Goal: Register for event/course

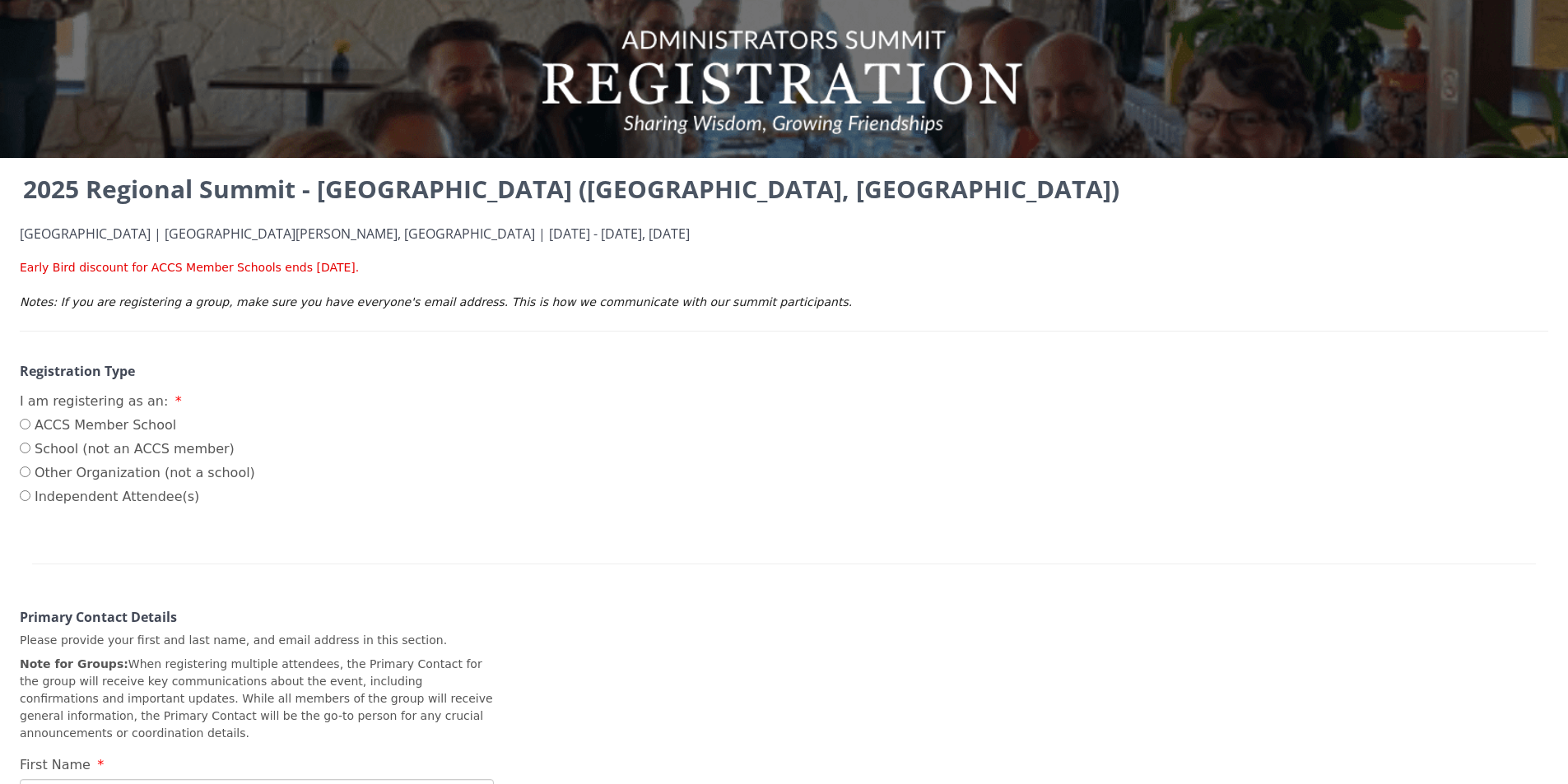
scroll to position [576, 0]
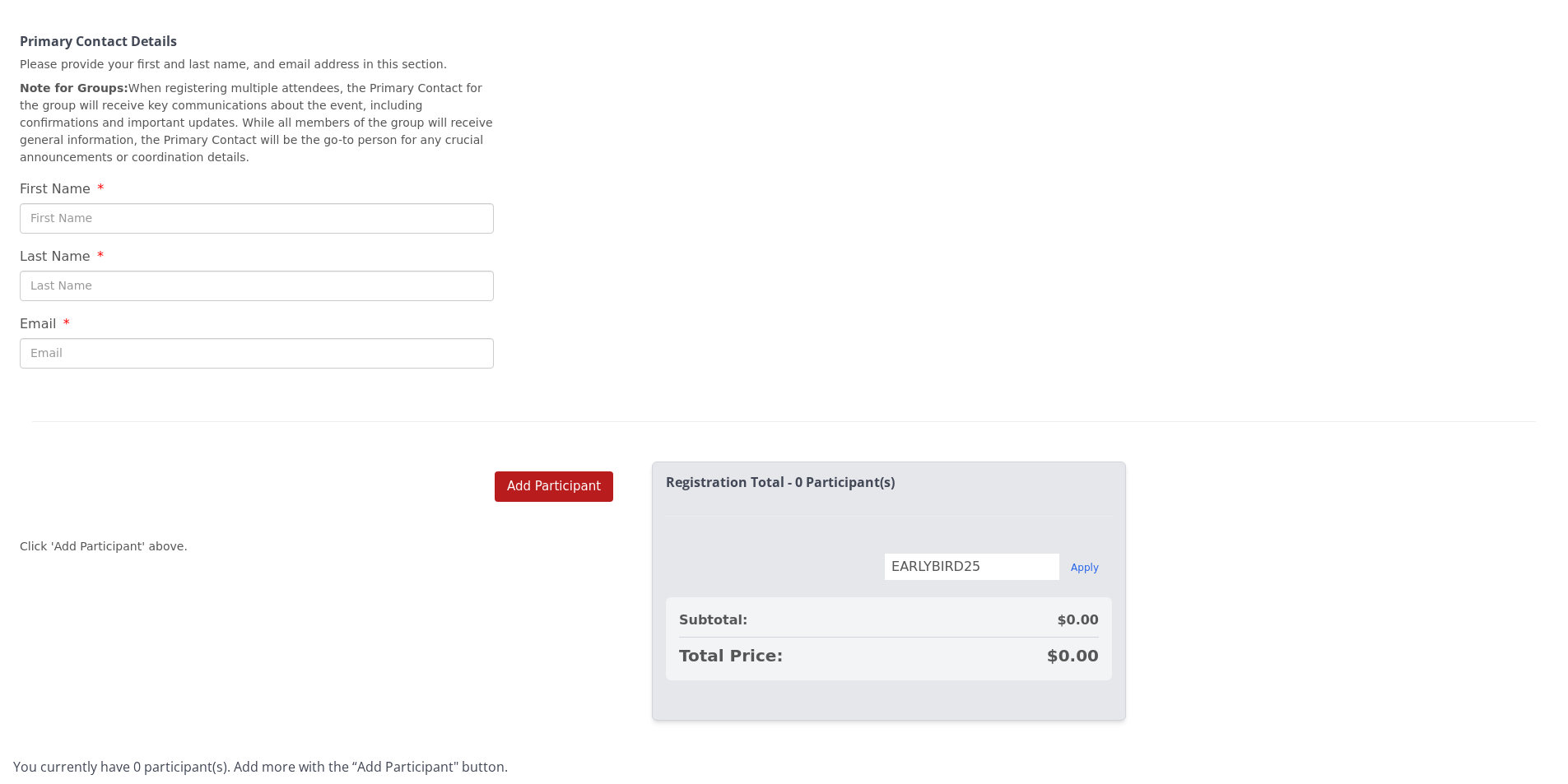
click at [399, 177] on div "First Name" at bounding box center [257, 111] width 474 height 245
drag, startPoint x: 402, startPoint y: 197, endPoint x: 641, endPoint y: 191, distance: 239.1
click at [402, 203] on input "First Name" at bounding box center [257, 217] width 474 height 30
type input "[PERSON_NAME]"
type input "Crews"
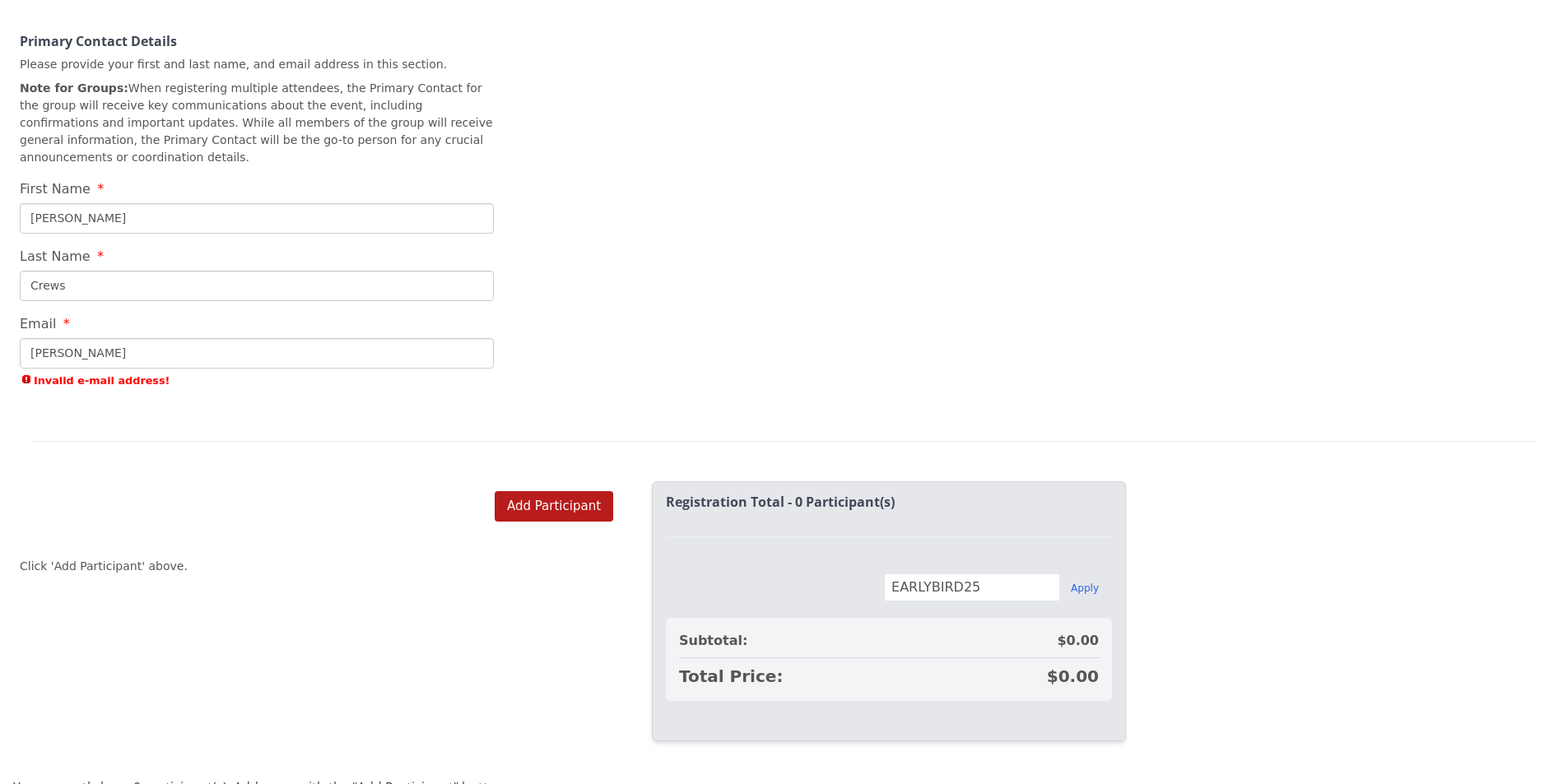
type input "[PERSON_NAME][EMAIL_ADDRESS][DOMAIN_NAME]"
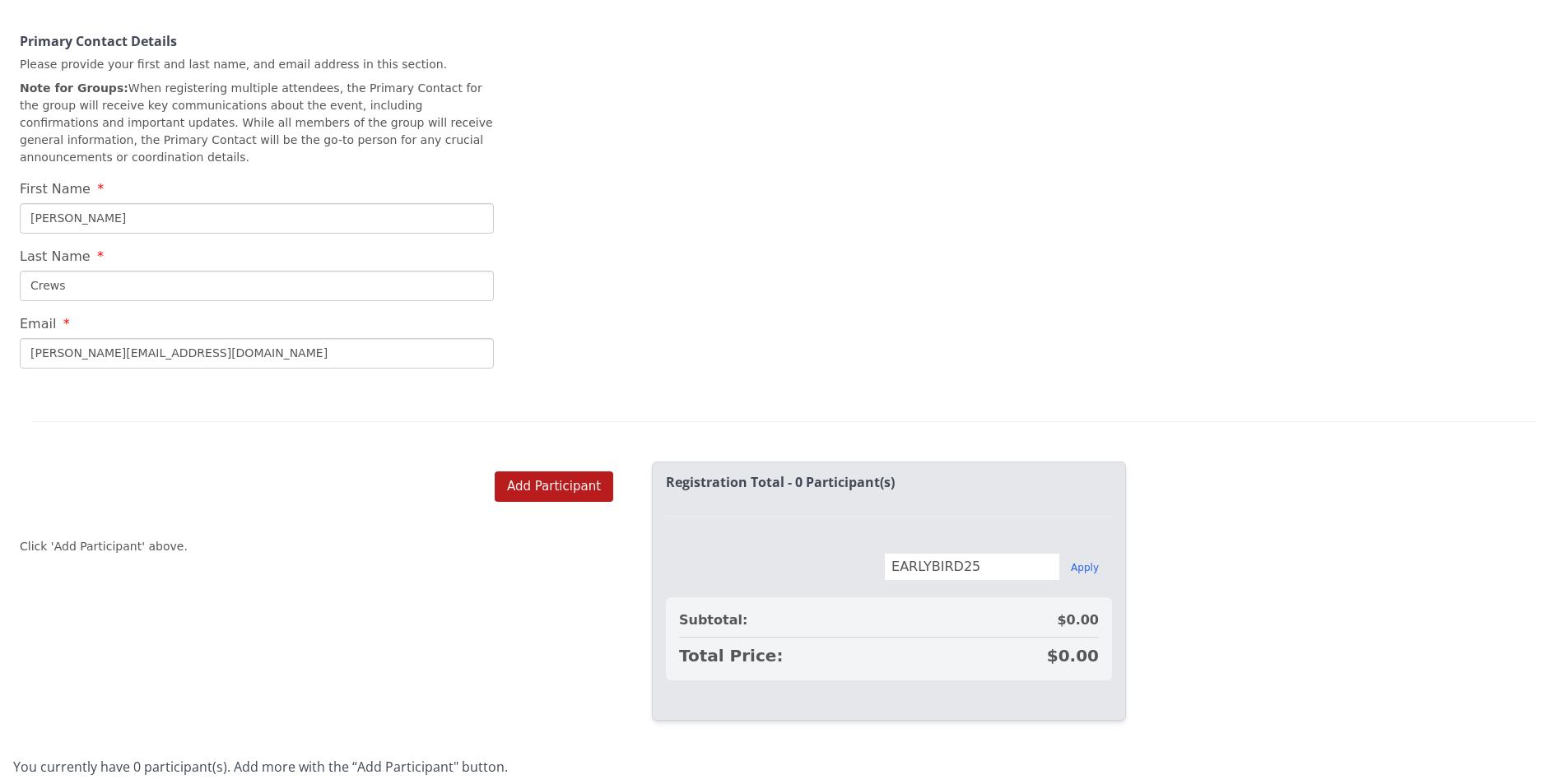
click at [776, 355] on div "2025 Regional Summit - [GEOGRAPHIC_DATA] ([GEOGRAPHIC_DATA], [GEOGRAPHIC_DATA])…" at bounding box center [784, 15] width 1568 height 840
click at [1089, 561] on button "Apply" at bounding box center [1084, 567] width 28 height 13
click at [503, 471] on button "Add Participant" at bounding box center [554, 486] width 119 height 30
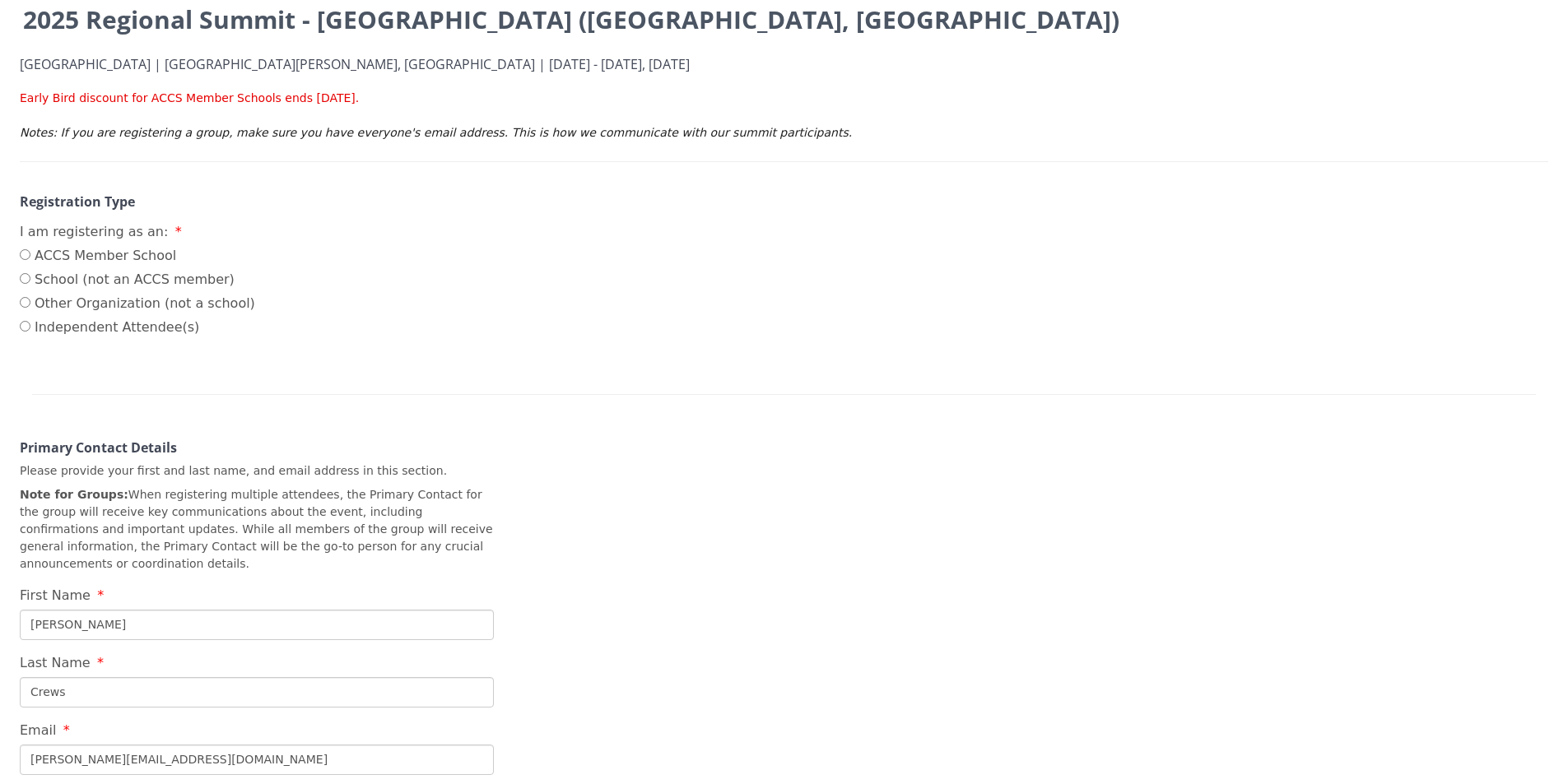
scroll to position [82, 0]
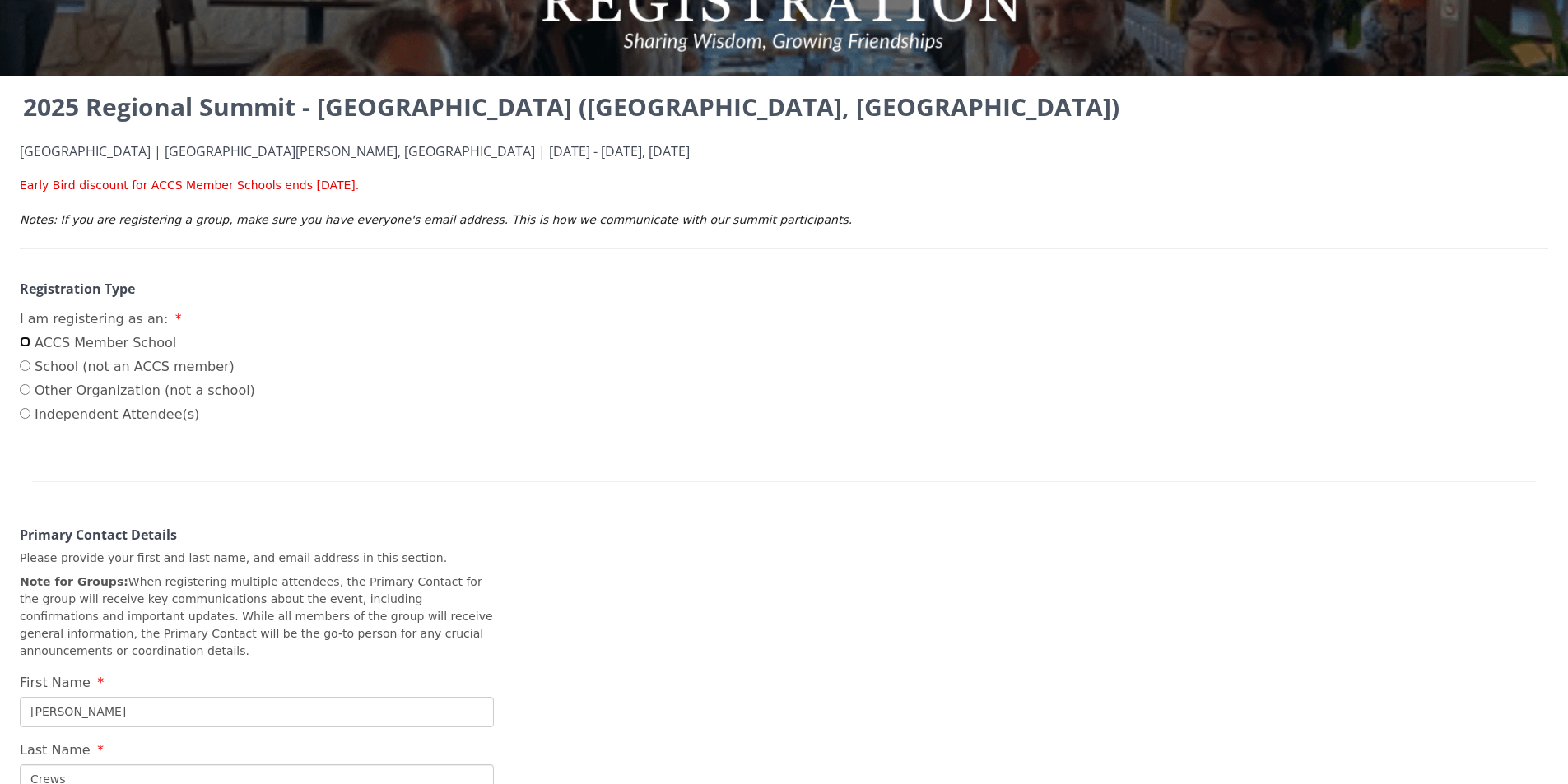
click at [24, 345] on input "ACCS Member School" at bounding box center [26, 342] width 11 height 11
radio input "true"
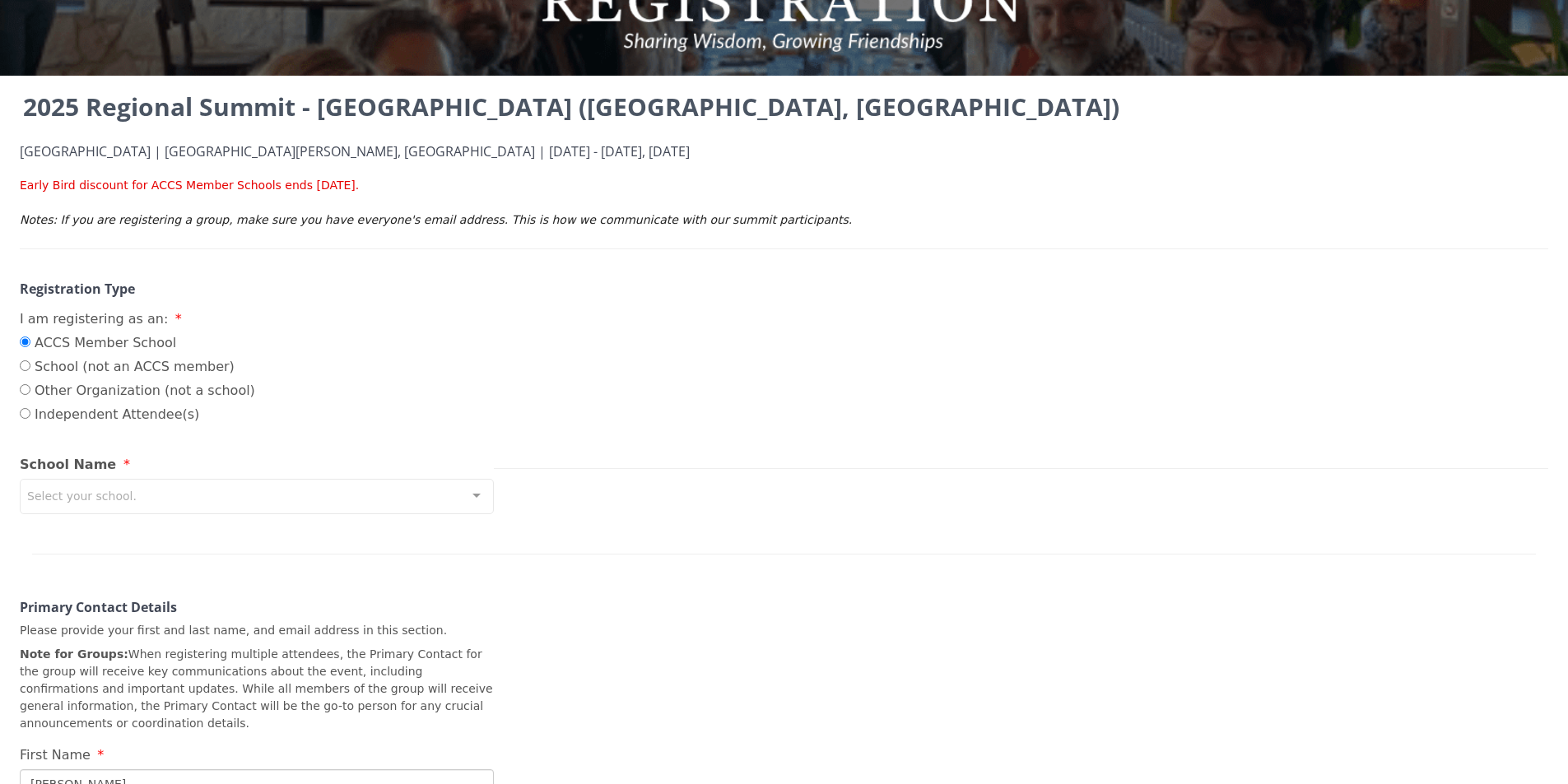
click at [433, 489] on div "Select your school." at bounding box center [257, 496] width 474 height 36
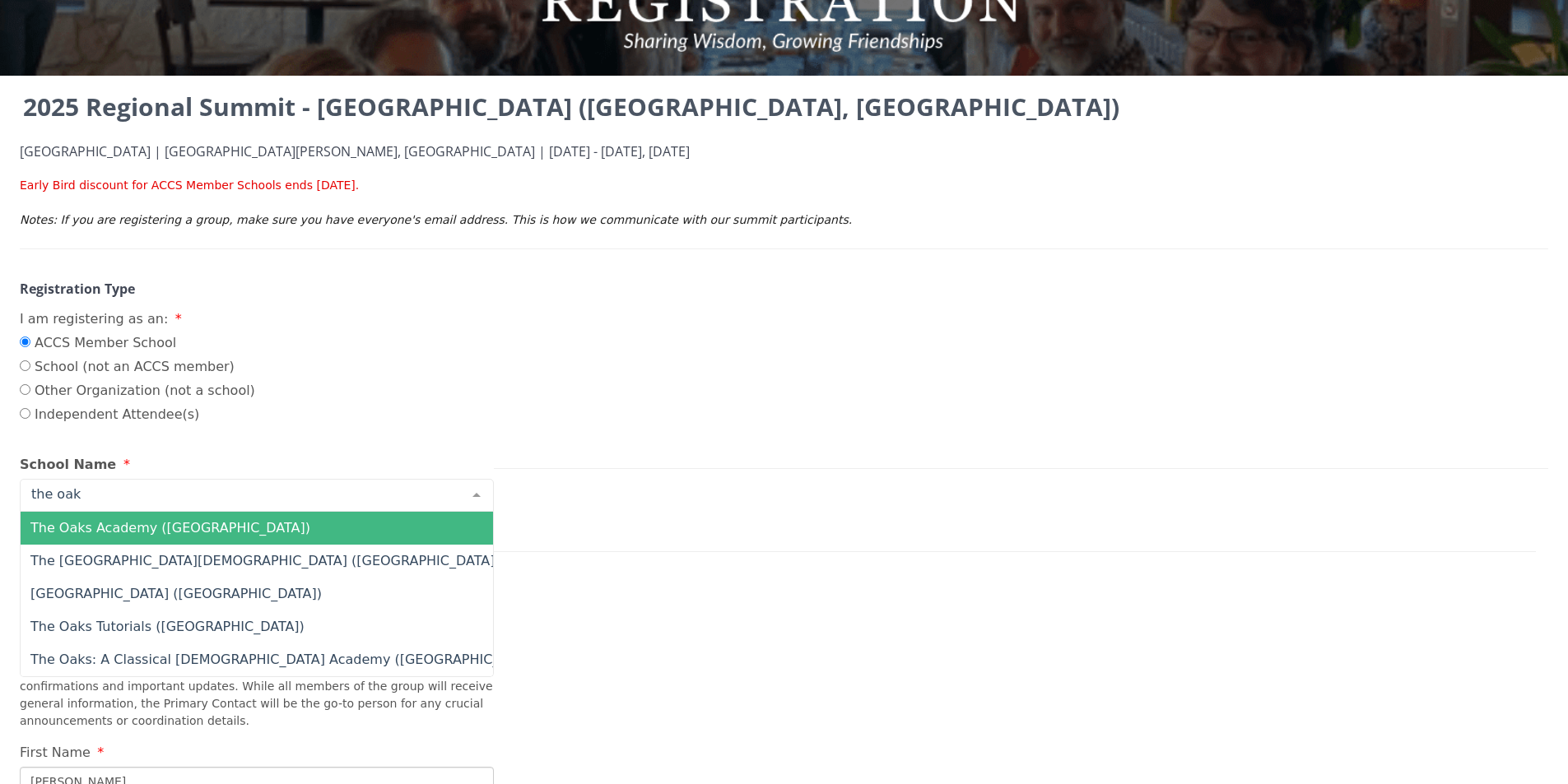
type input "the oaks"
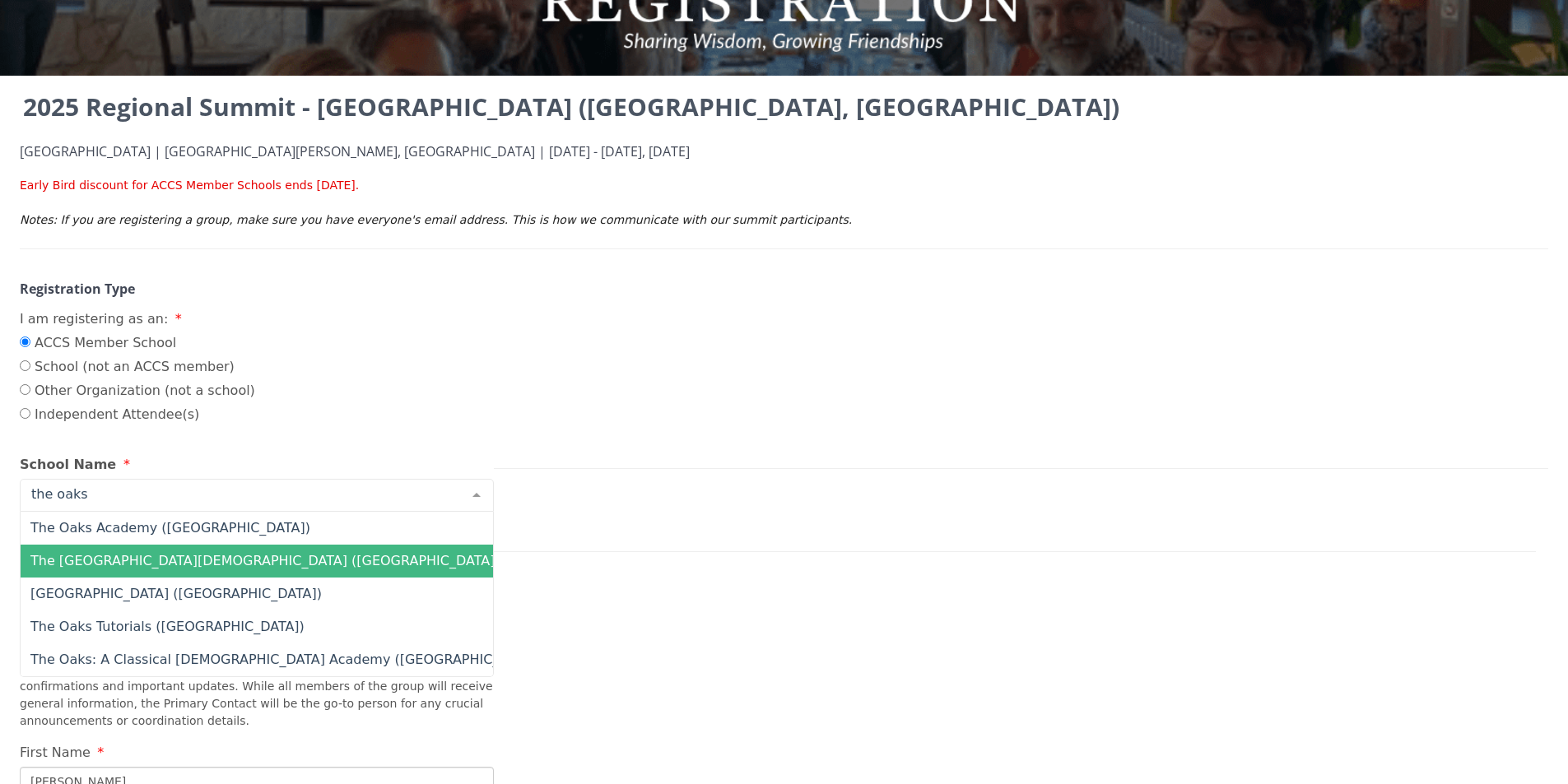
click at [295, 565] on span "The [GEOGRAPHIC_DATA][DEMOGRAPHIC_DATA] ([GEOGRAPHIC_DATA])" at bounding box center [287, 561] width 532 height 33
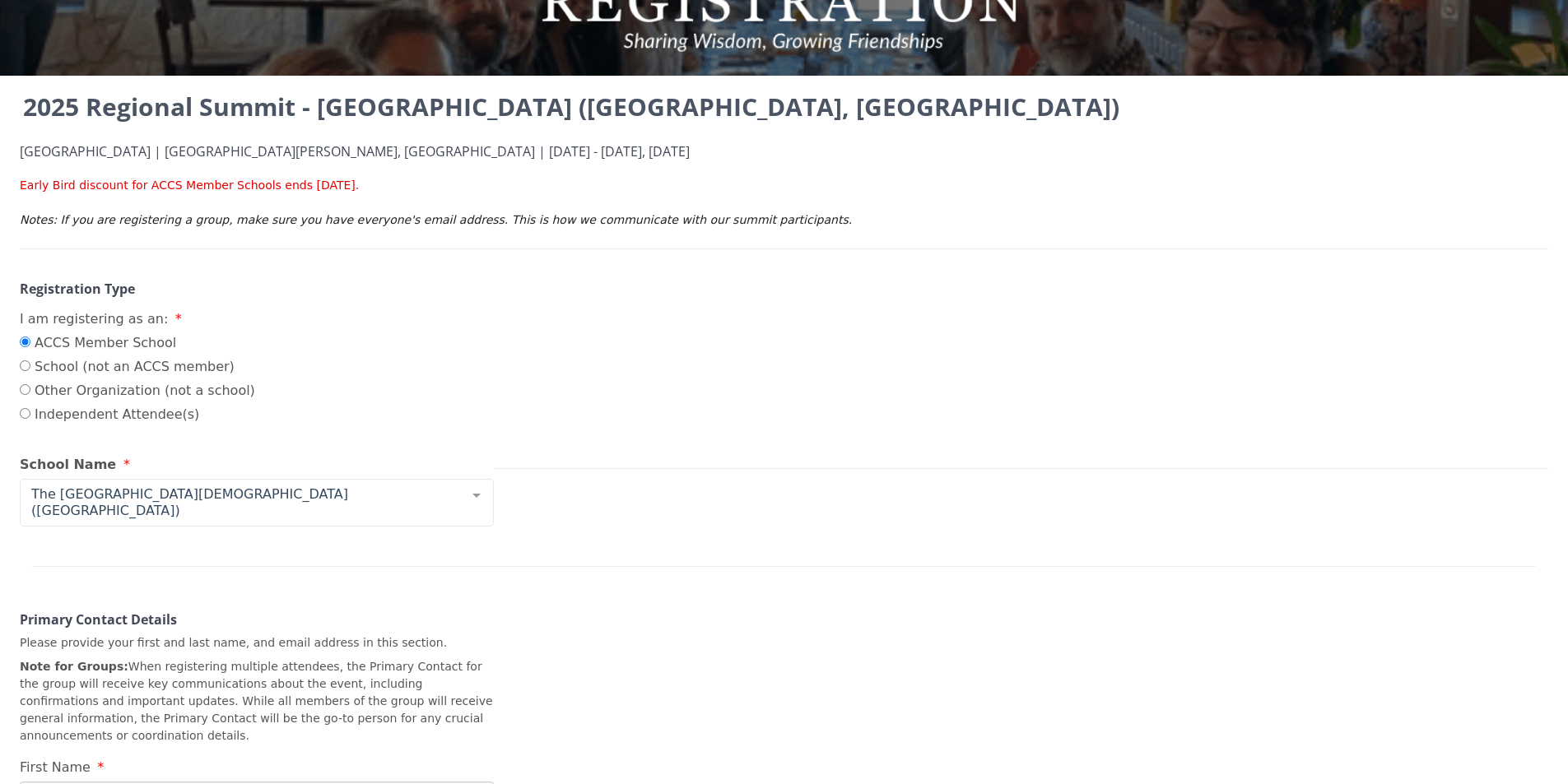
click at [677, 526] on div at bounding box center [784, 546] width 1503 height 40
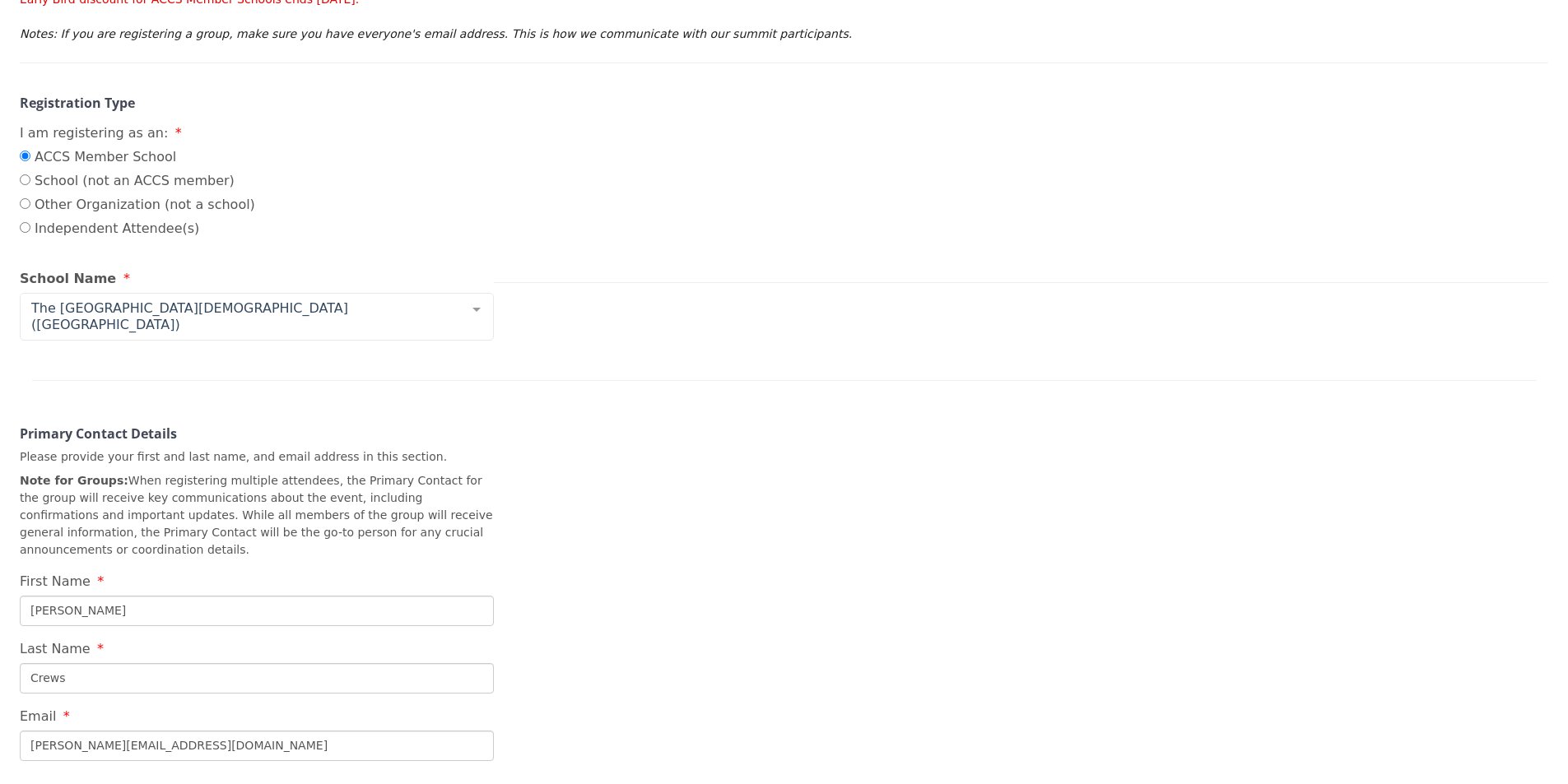
scroll to position [662, 0]
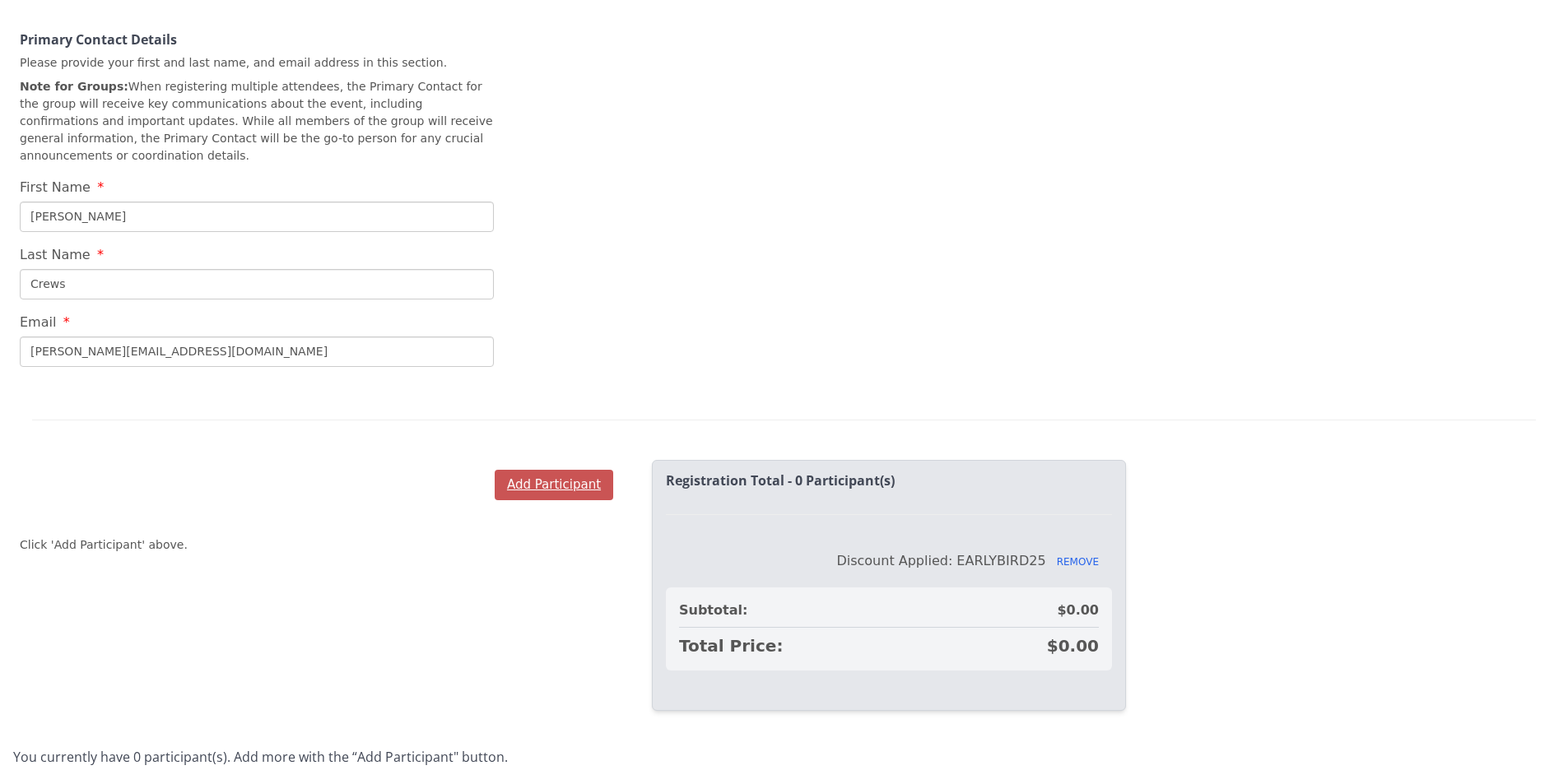
click at [540, 470] on button "Add Participant" at bounding box center [554, 484] width 119 height 30
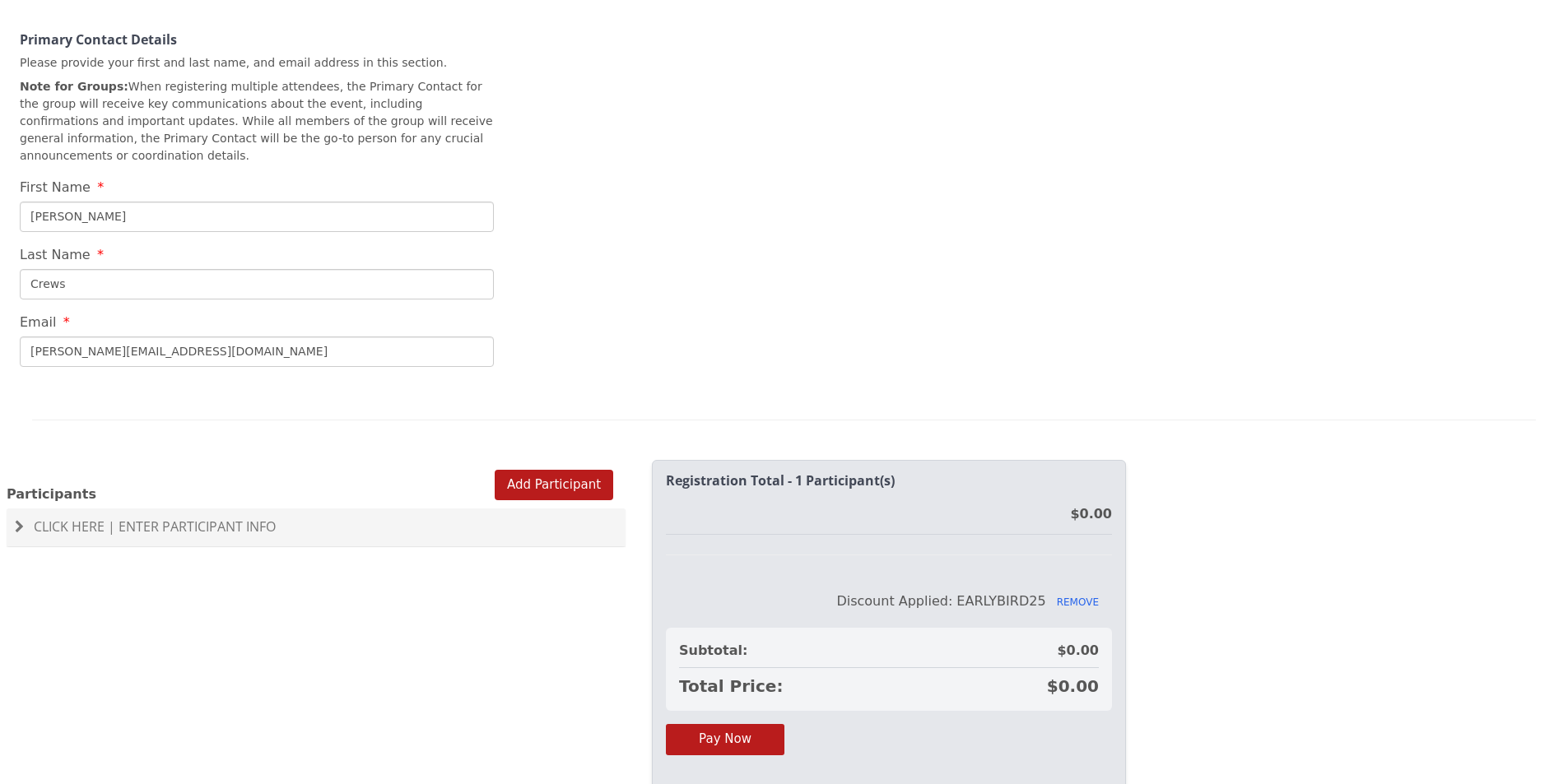
click at [61, 517] on span "Click Here | Enter Participant Info" at bounding box center [155, 526] width 242 height 18
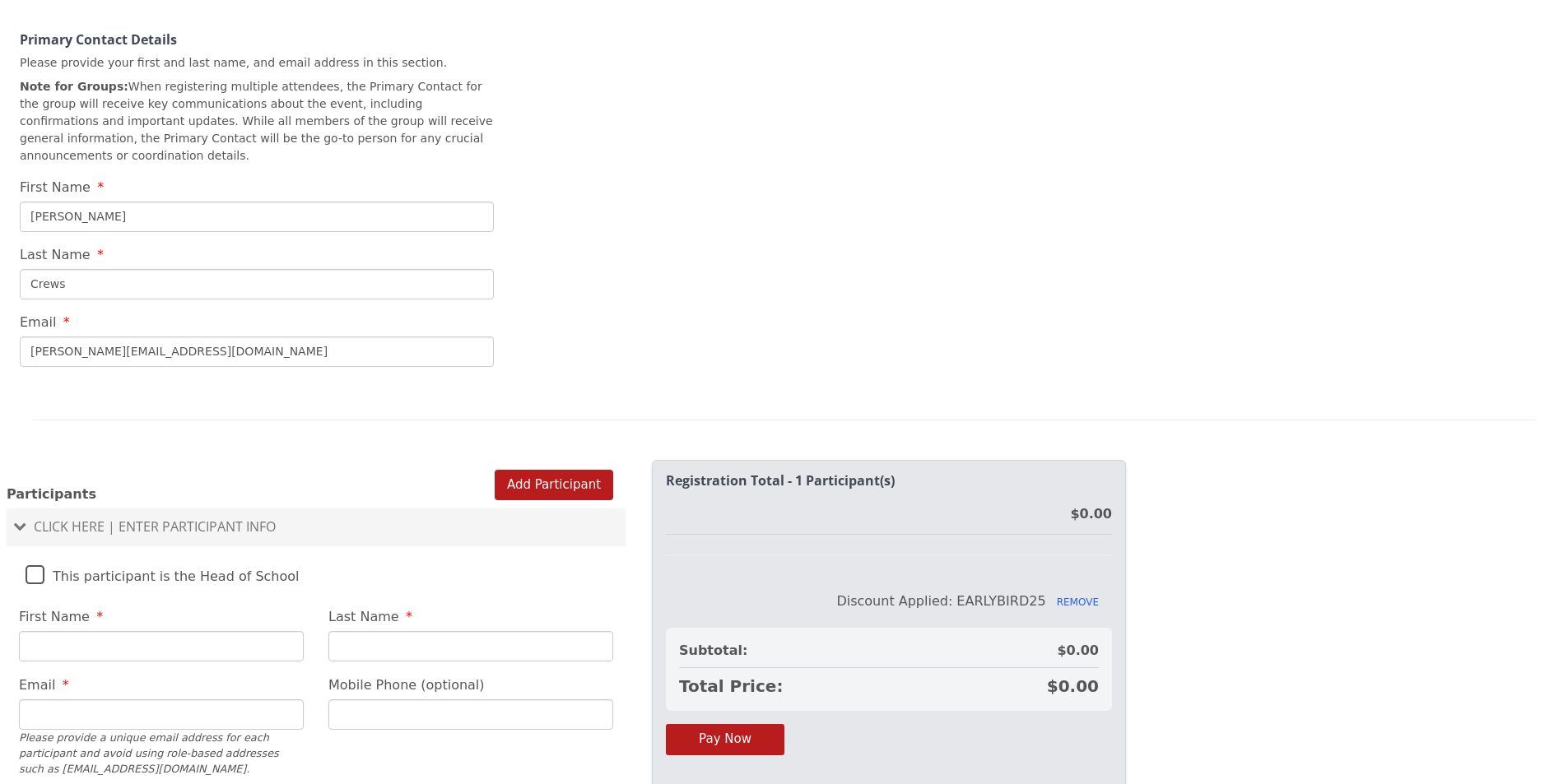
click at [40, 555] on label "This participant is the Head of School" at bounding box center [163, 572] width 274 height 36
click at [0, 0] on input "This participant is the Head of School" at bounding box center [0, 0] width 0 height 0
click at [95, 630] on input "First Name" at bounding box center [161, 645] width 284 height 30
type input "[PERSON_NAME]"
type input "Crews"
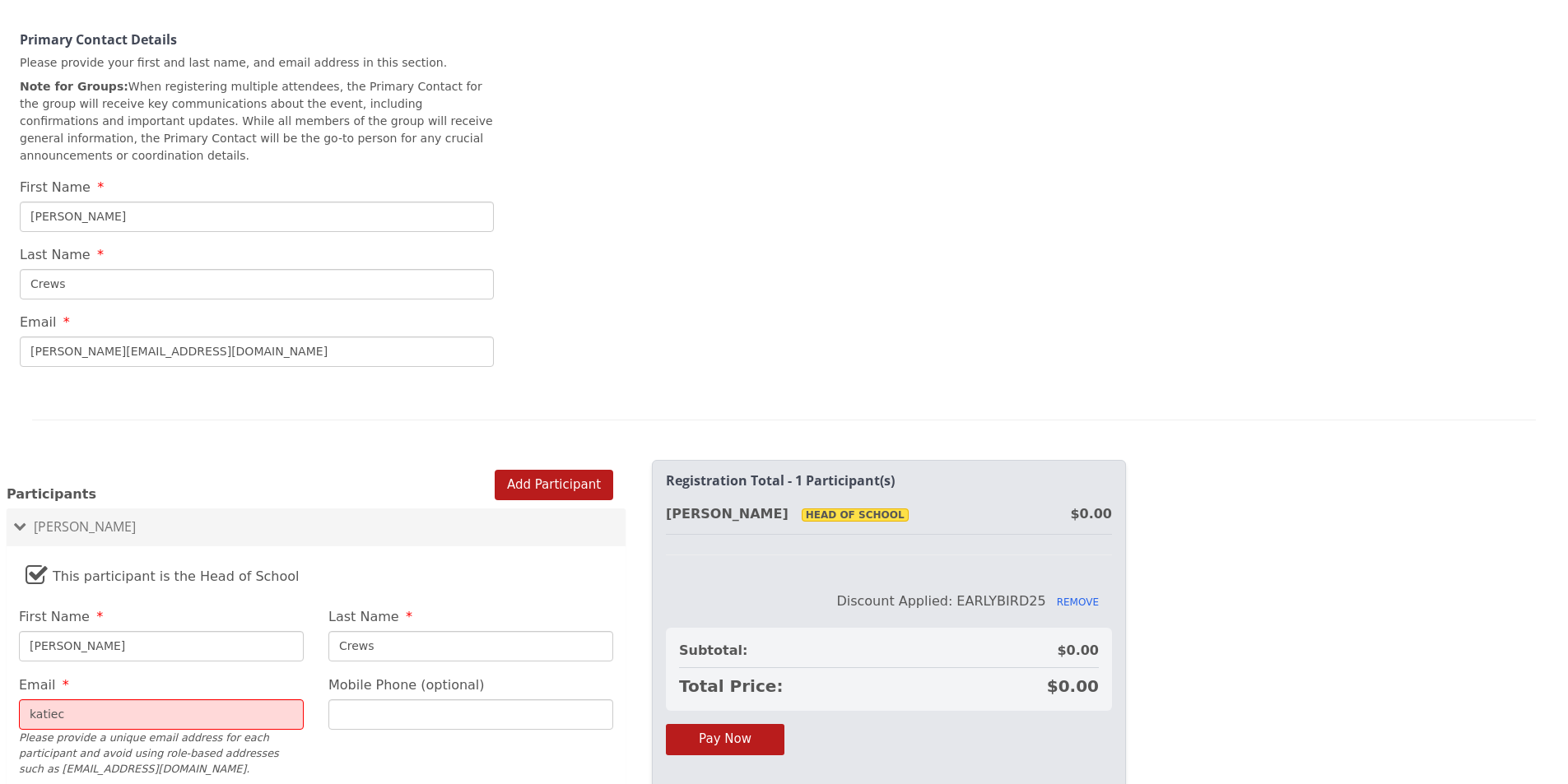
type input "[PERSON_NAME][EMAIL_ADDRESS][DOMAIN_NAME]"
click at [342, 699] on input "Mobile Phone (optional)" at bounding box center [470, 714] width 284 height 30
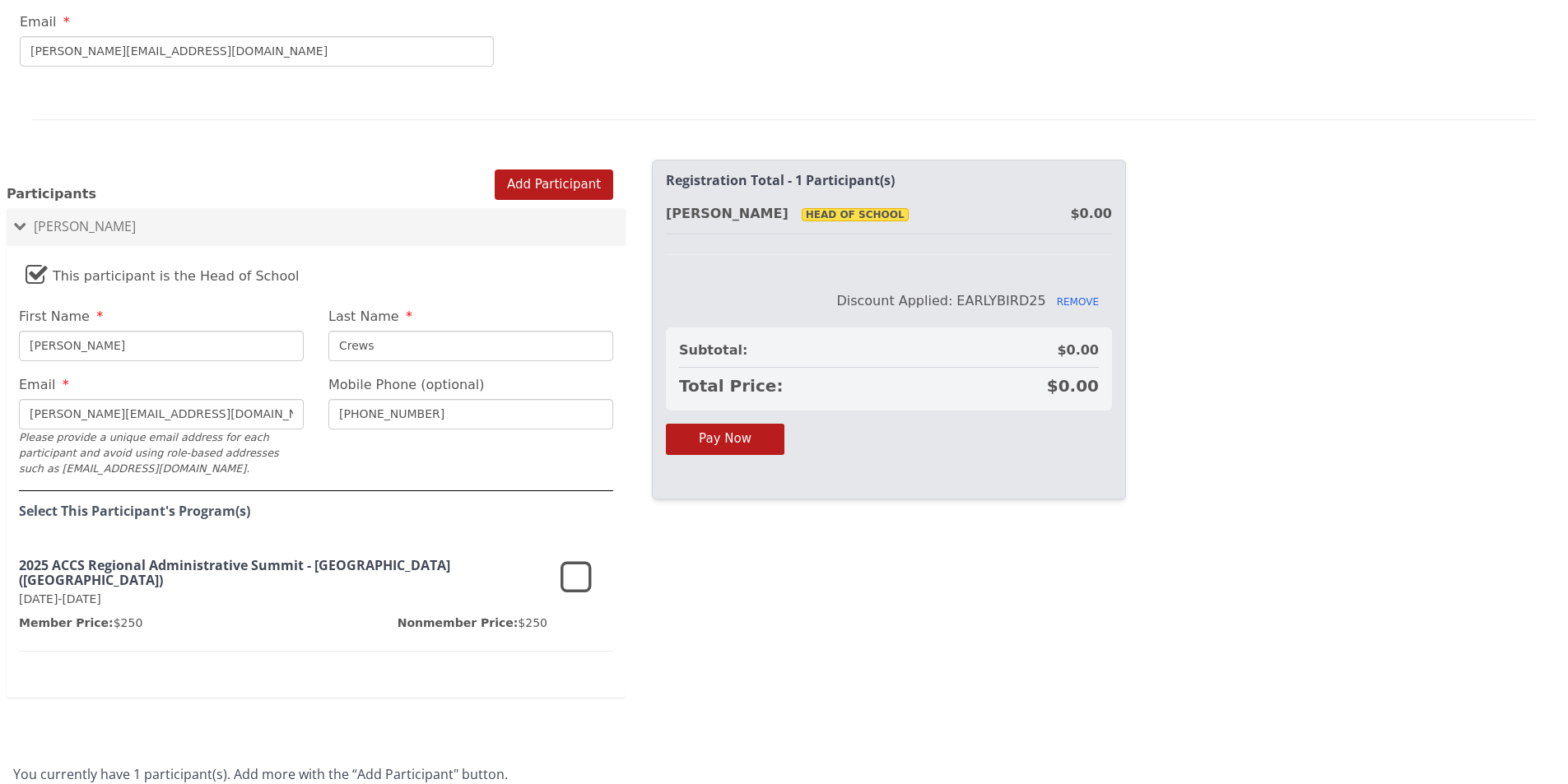
scroll to position [965, 0]
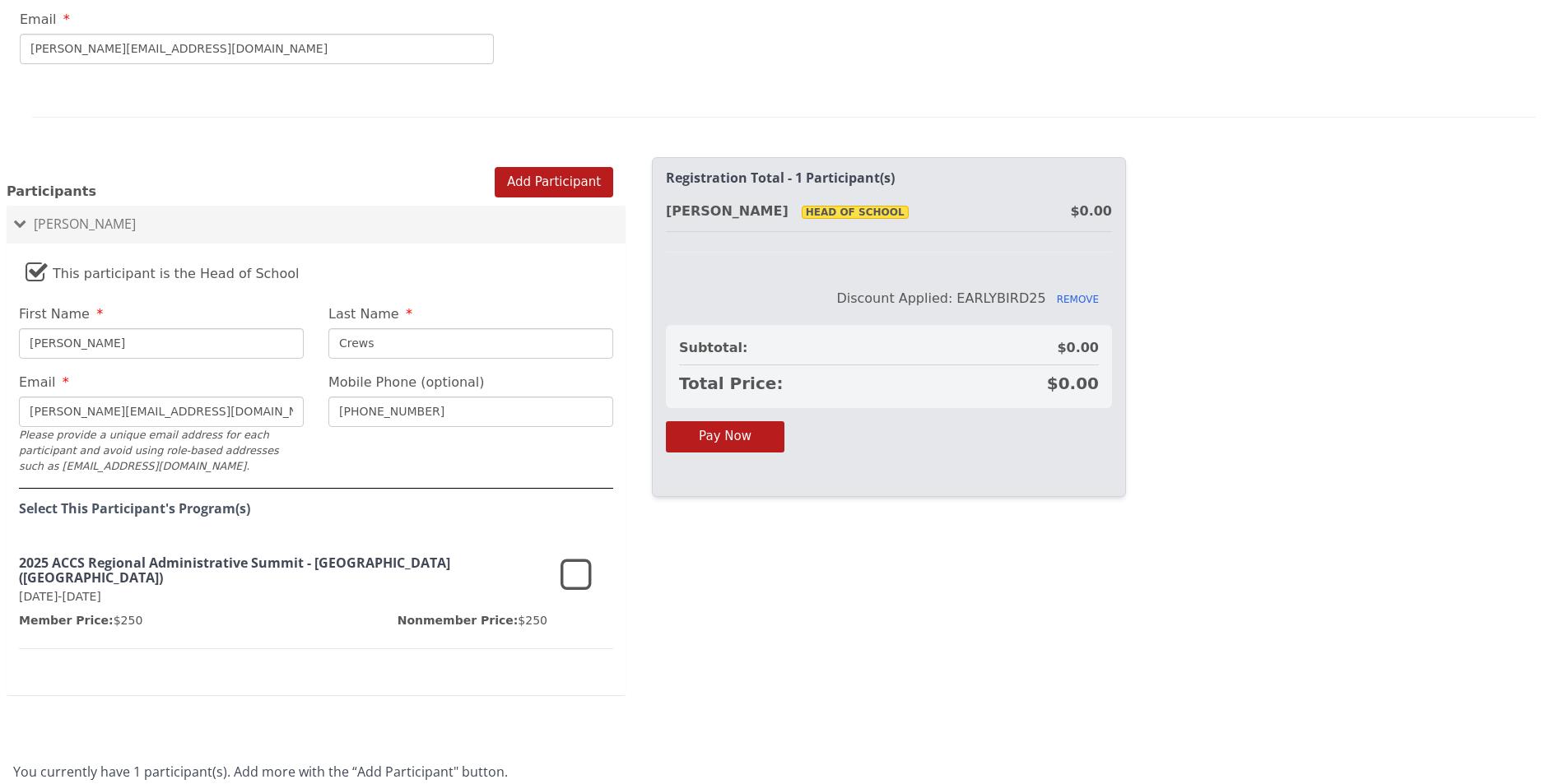
type input "[PHONE_NUMBER]"
click at [577, 556] on icon at bounding box center [576, 575] width 31 height 39
